Goal: Task Accomplishment & Management: Use online tool/utility

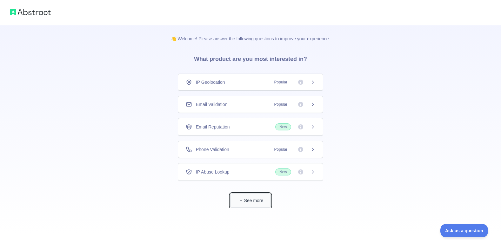
click at [259, 201] on button "See more" at bounding box center [250, 201] width 41 height 14
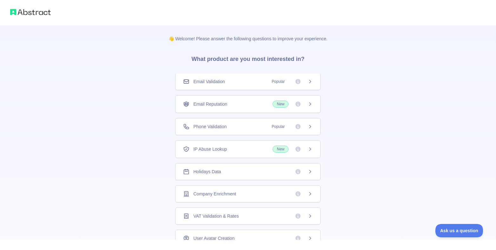
scroll to position [25, 0]
click at [261, 195] on div "Company Enrichment" at bounding box center [248, 192] width 130 height 6
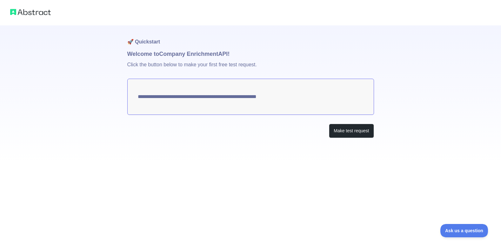
drag, startPoint x: 137, startPoint y: 96, endPoint x: 283, endPoint y: 102, distance: 146.5
click at [230, 97] on textarea "**********" at bounding box center [250, 97] width 247 height 36
click at [344, 135] on button "Make test request" at bounding box center [351, 131] width 45 height 14
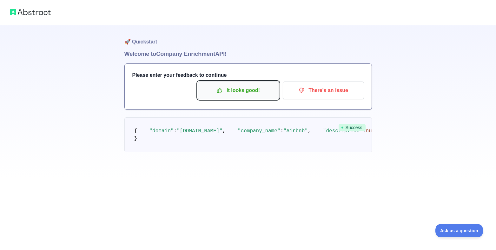
click at [226, 96] on button "It looks good!" at bounding box center [238, 91] width 81 height 18
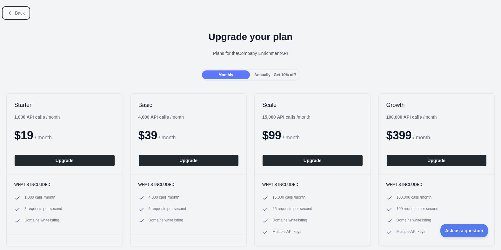
click at [18, 10] on button "Back" at bounding box center [16, 13] width 26 height 11
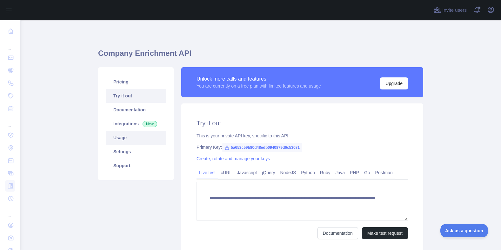
click at [121, 138] on link "Usage" at bounding box center [136, 138] width 60 height 14
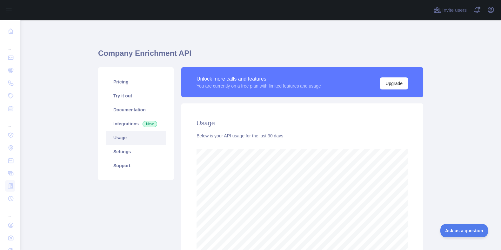
scroll to position [230, 476]
click at [122, 129] on link "Integrations New" at bounding box center [136, 124] width 60 height 14
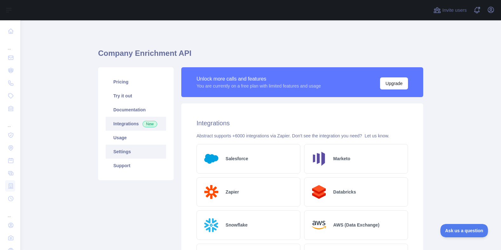
click at [126, 146] on link "Settings" at bounding box center [136, 152] width 60 height 14
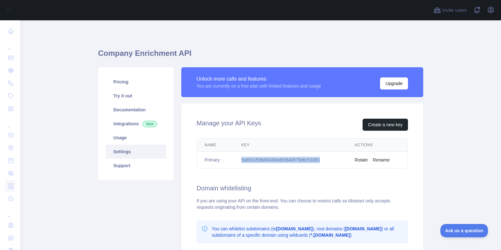
drag, startPoint x: 326, startPoint y: 161, endPoint x: 239, endPoint y: 157, distance: 87.1
click at [239, 157] on td "5a653c59b80d48edb0940879d6c53081" at bounding box center [290, 160] width 113 height 17
copy td "5a653c59b80d48edb0940879d6c53081"
